Goal: Check status

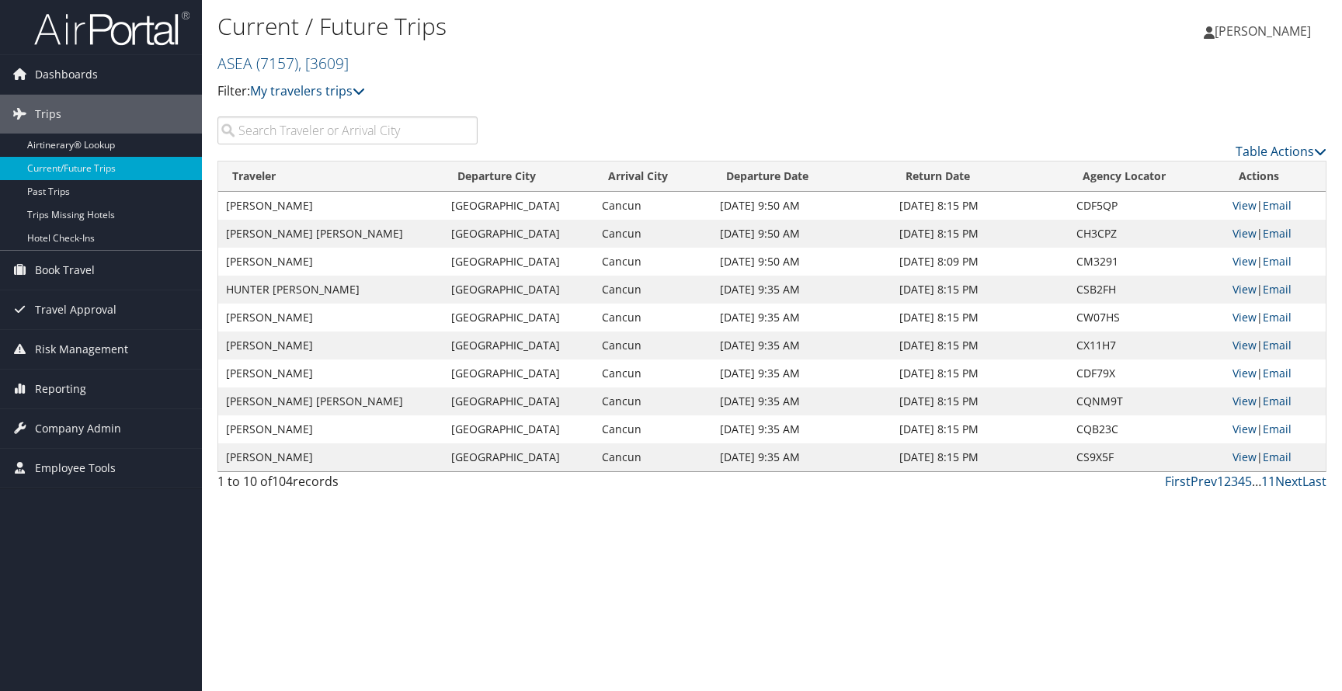
click at [387, 137] on input "search" at bounding box center [347, 130] width 260 height 28
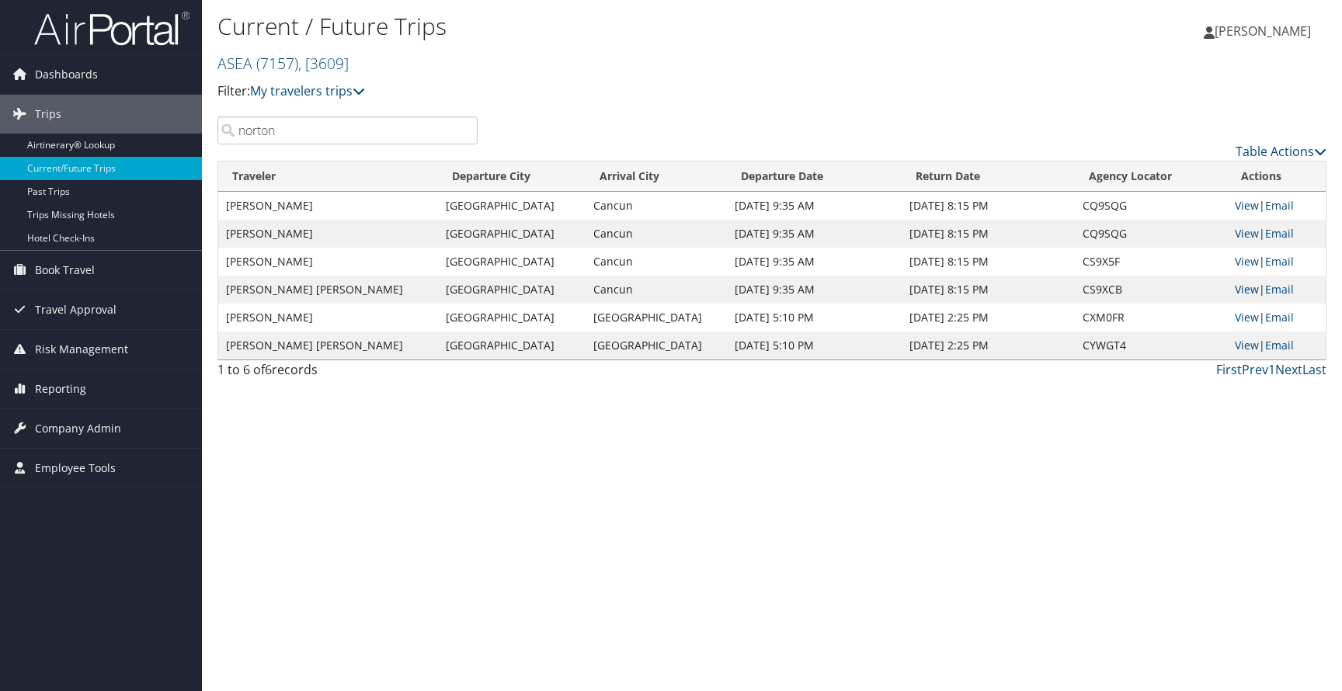
type input "Norton"
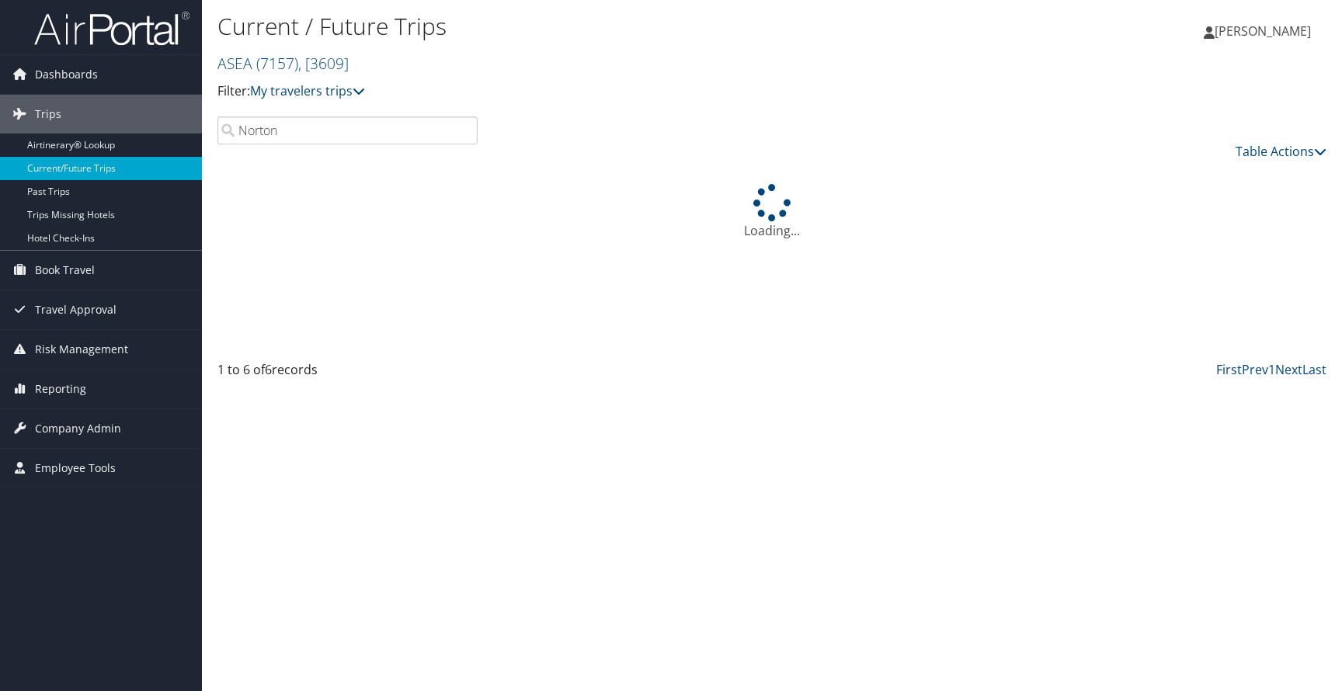
click at [1242, 290] on div "Loading..." at bounding box center [771, 261] width 1109 height 200
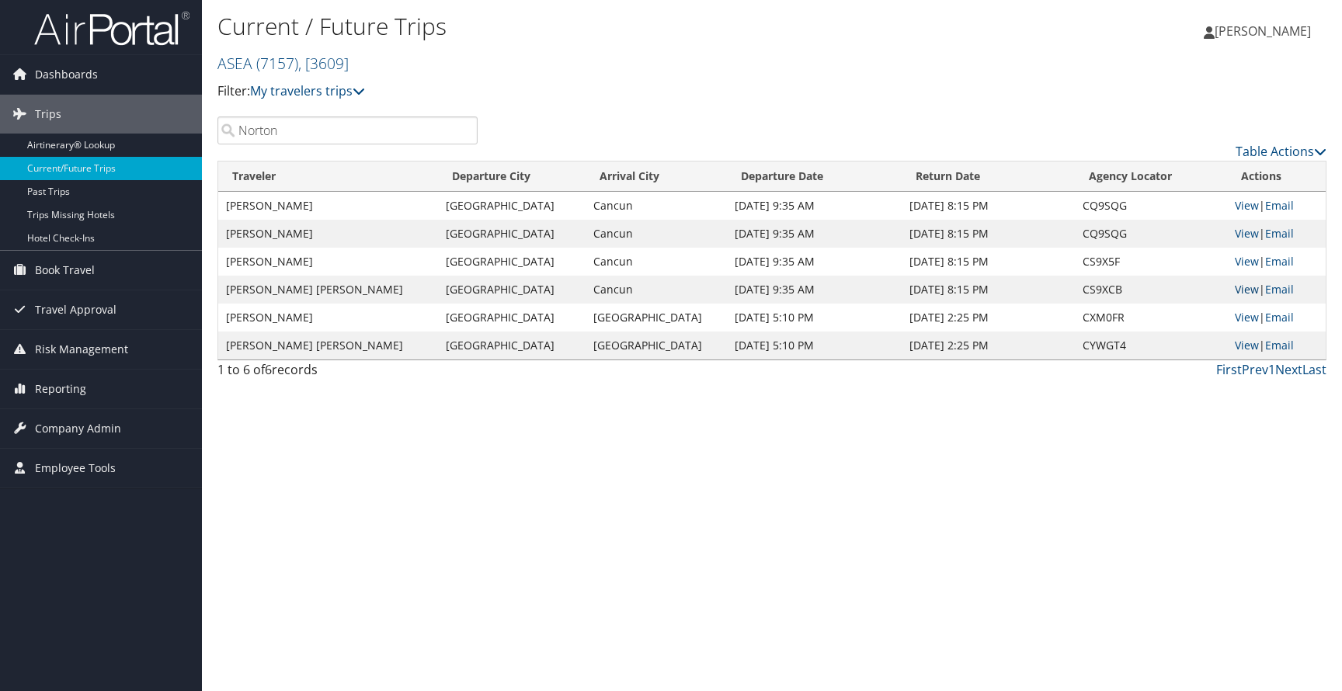
click at [1237, 283] on link "View" at bounding box center [1246, 289] width 24 height 15
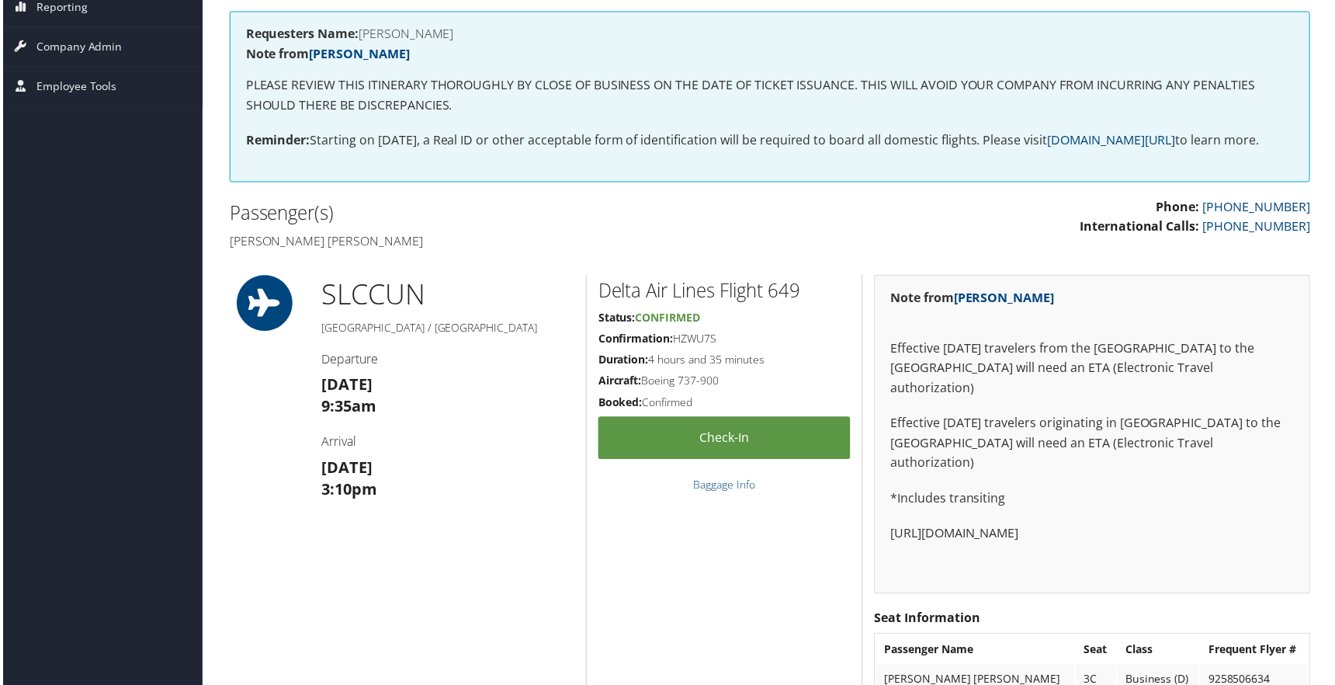
scroll to position [264, 0]
